Goal: Task Accomplishment & Management: Manage account settings

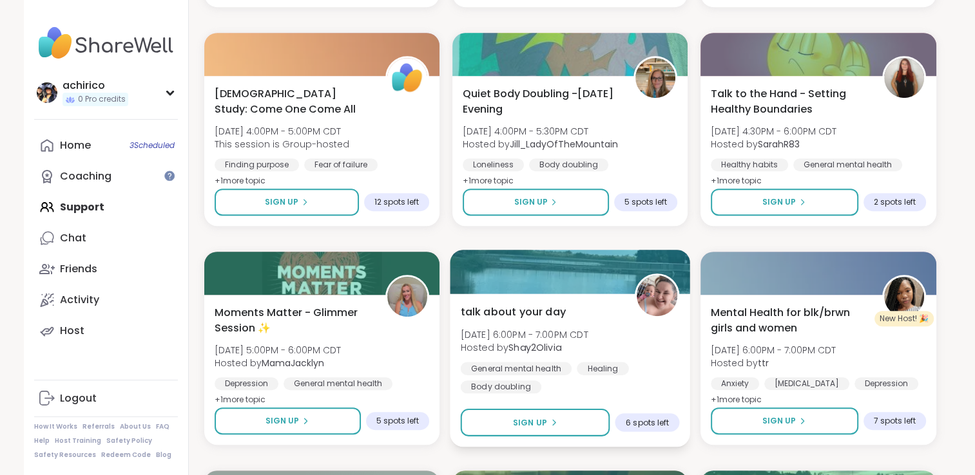
scroll to position [615, 0]
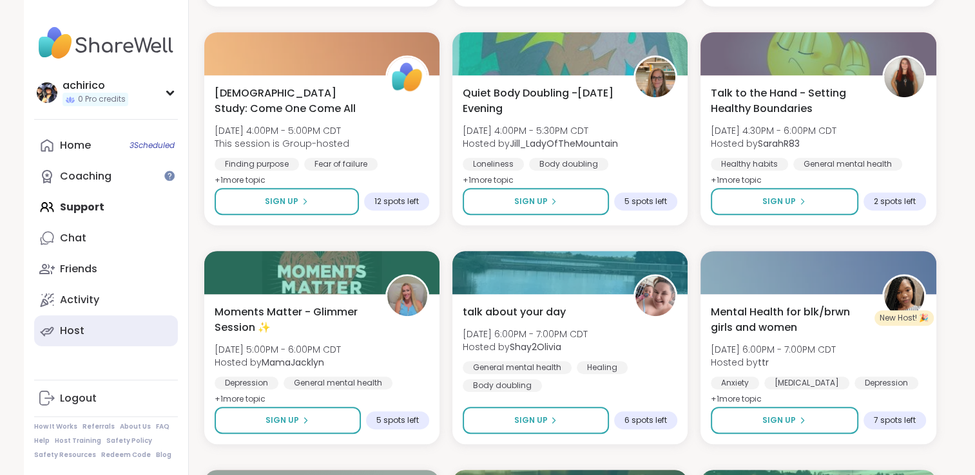
click at [102, 339] on link "Host" at bounding box center [106, 331] width 144 height 31
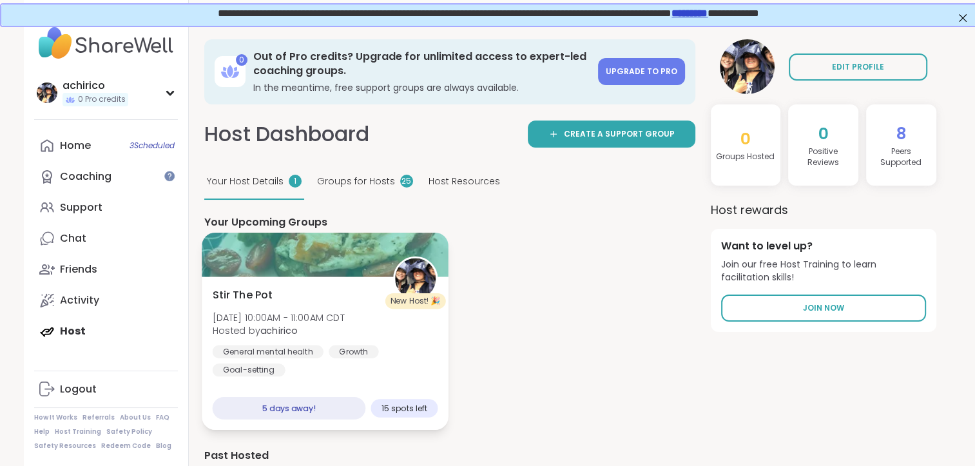
click at [265, 273] on div at bounding box center [325, 255] width 247 height 44
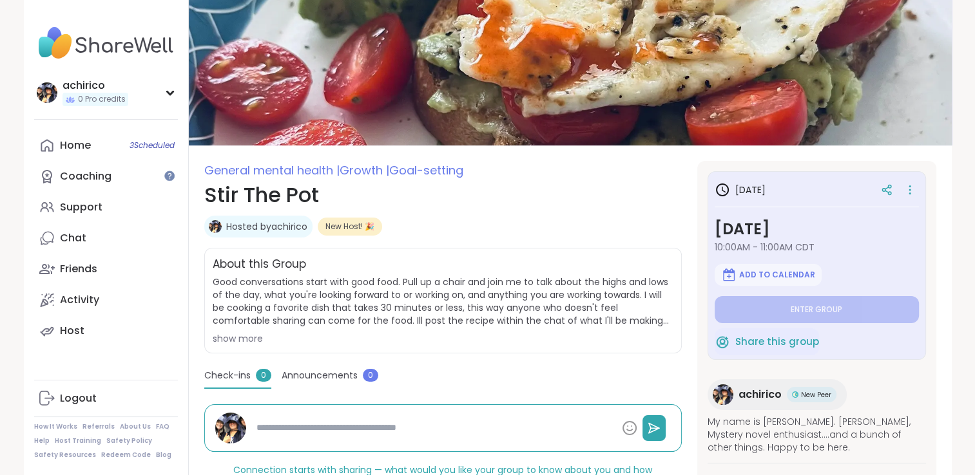
scroll to position [26, 0]
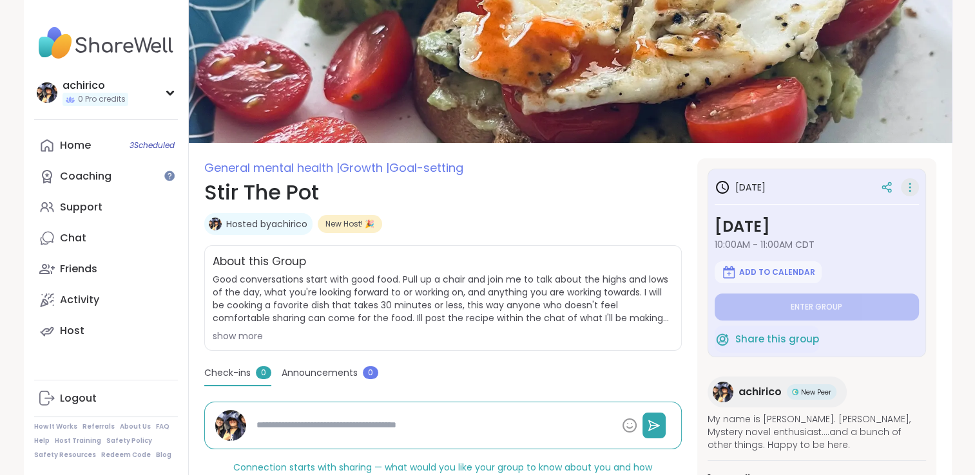
click at [906, 191] on icon at bounding box center [909, 187] width 13 height 18
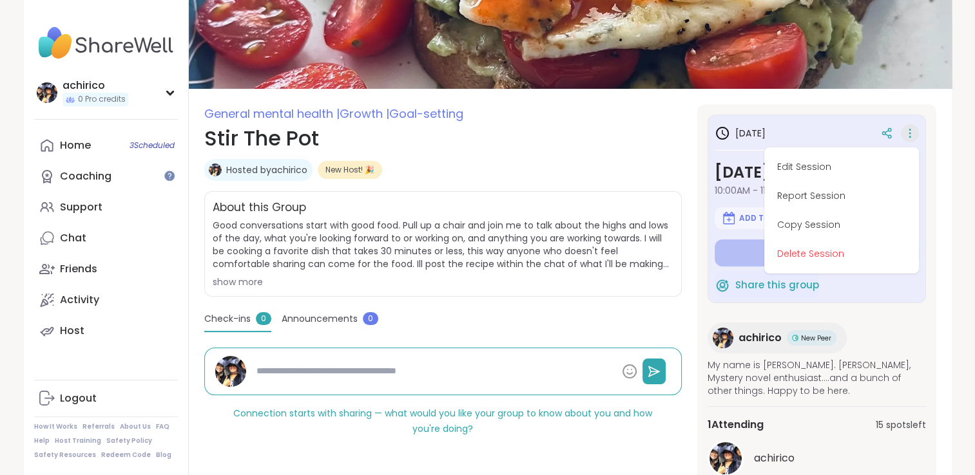
scroll to position [81, 0]
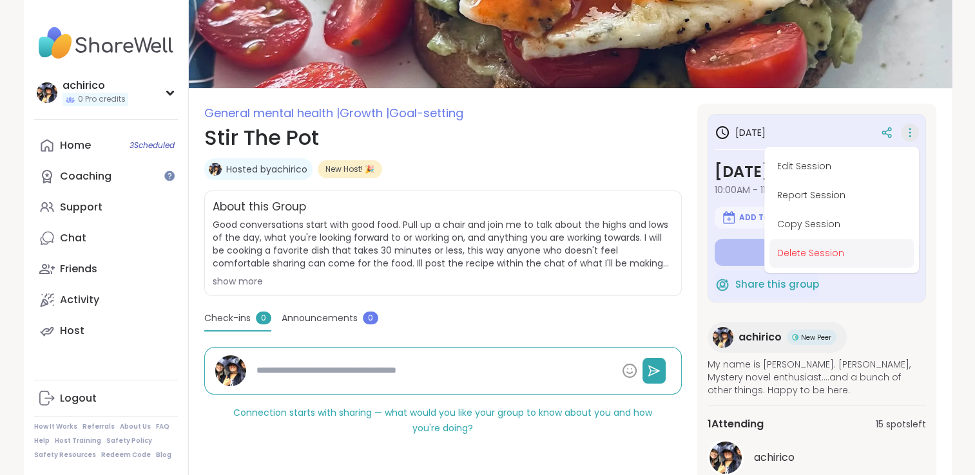
click at [803, 258] on button "Delete Session" at bounding box center [841, 253] width 144 height 29
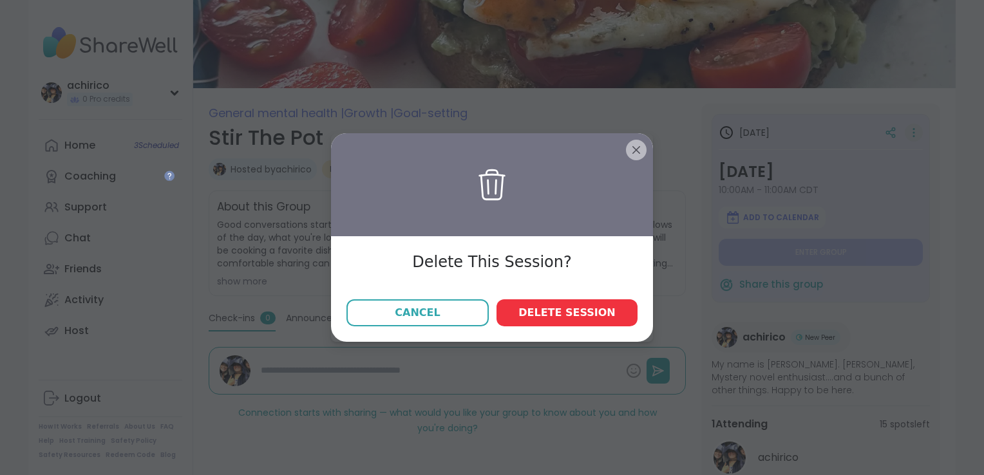
click at [555, 319] on span "Delete session" at bounding box center [566, 312] width 97 height 15
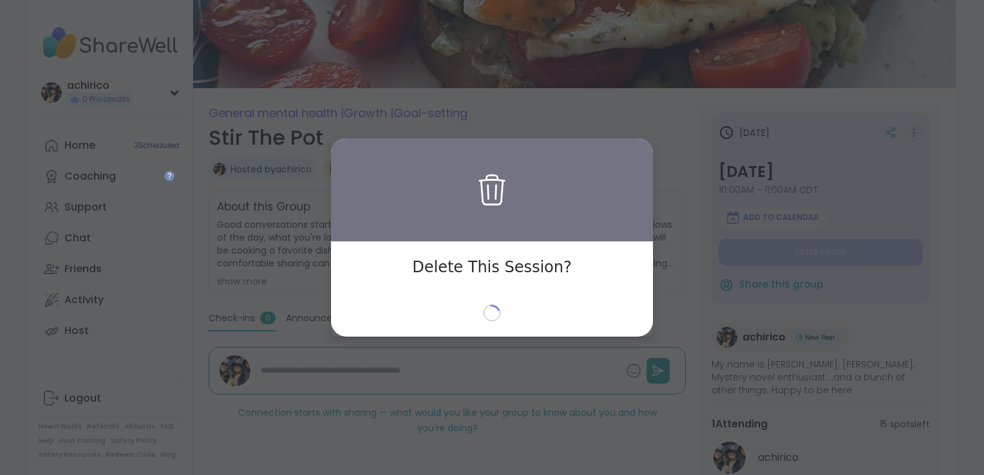
type textarea "*"
